Goal: Transaction & Acquisition: Purchase product/service

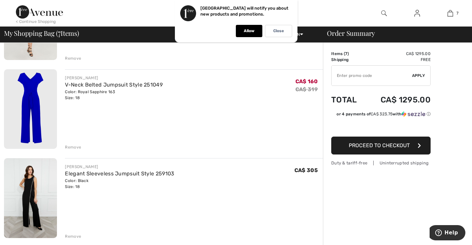
scroll to position [132, 0]
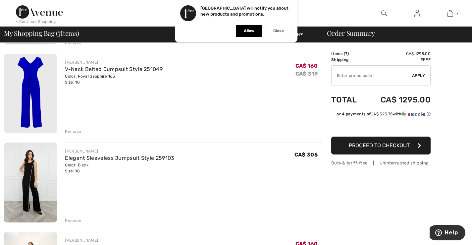
click at [28, 82] on img at bounding box center [30, 94] width 53 height 80
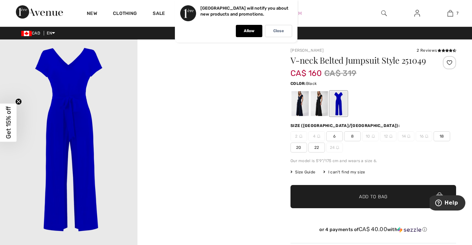
click at [317, 110] on div at bounding box center [319, 103] width 17 height 25
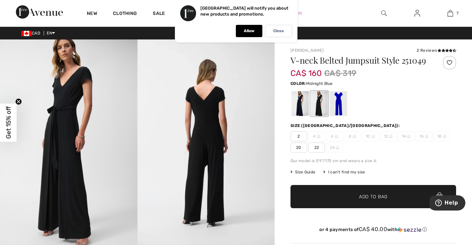
click at [300, 108] on div at bounding box center [299, 103] width 17 height 25
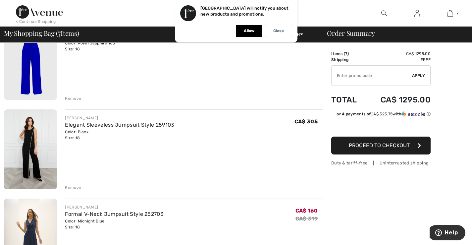
scroll to position [199, 0]
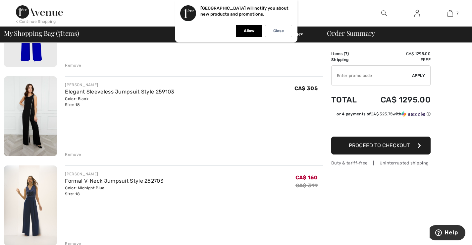
click at [32, 106] on img at bounding box center [30, 116] width 53 height 80
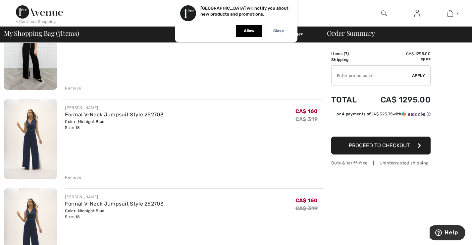
click at [31, 137] on img at bounding box center [30, 138] width 53 height 79
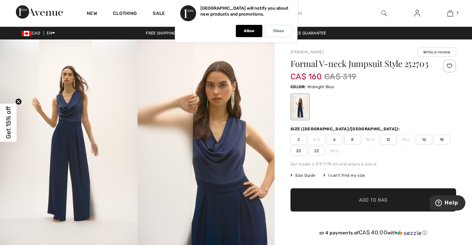
click at [443, 144] on span "18" at bounding box center [442, 139] width 17 height 10
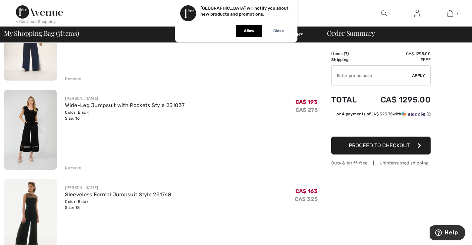
scroll to position [464, 0]
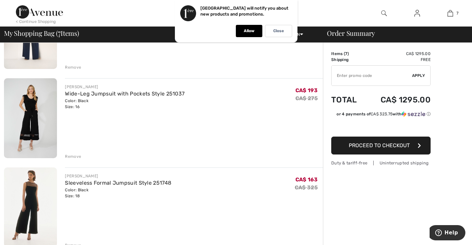
click at [30, 110] on img at bounding box center [30, 118] width 53 height 80
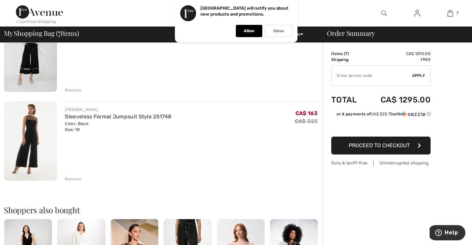
click at [31, 141] on img at bounding box center [30, 140] width 53 height 79
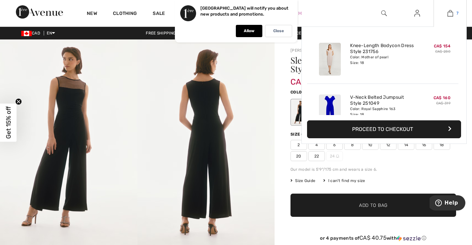
click at [460, 13] on link "7" at bounding box center [450, 13] width 32 height 8
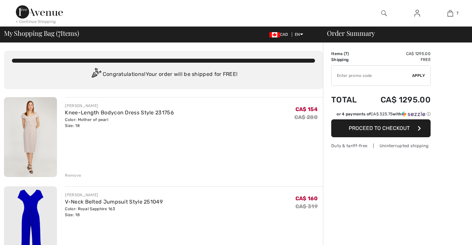
checkbox input "true"
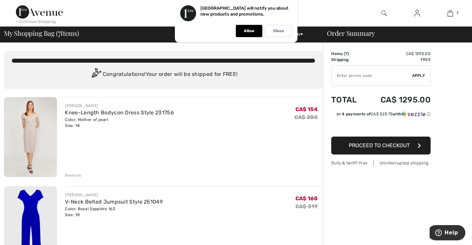
click at [74, 176] on div "Remove" at bounding box center [73, 175] width 16 height 6
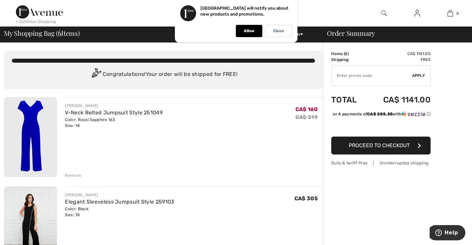
click at [75, 175] on div "Remove" at bounding box center [73, 175] width 16 height 6
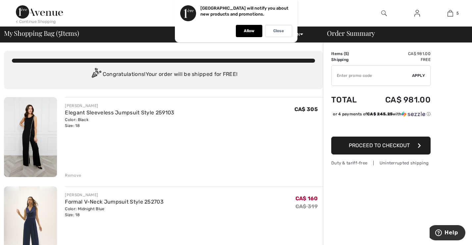
click at [70, 176] on div "Remove" at bounding box center [73, 175] width 16 height 6
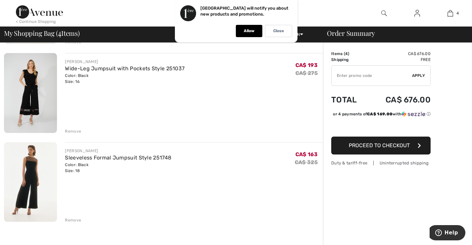
scroll to position [232, 0]
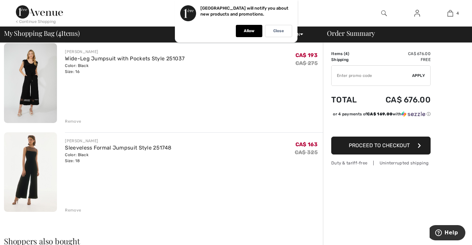
click at [31, 159] on img at bounding box center [30, 171] width 53 height 79
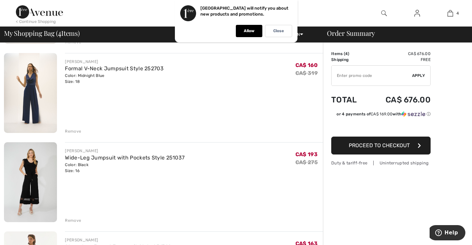
scroll to position [132, 0]
click at [72, 131] on div "Remove" at bounding box center [73, 131] width 16 height 6
